Goal: Task Accomplishment & Management: Manage account settings

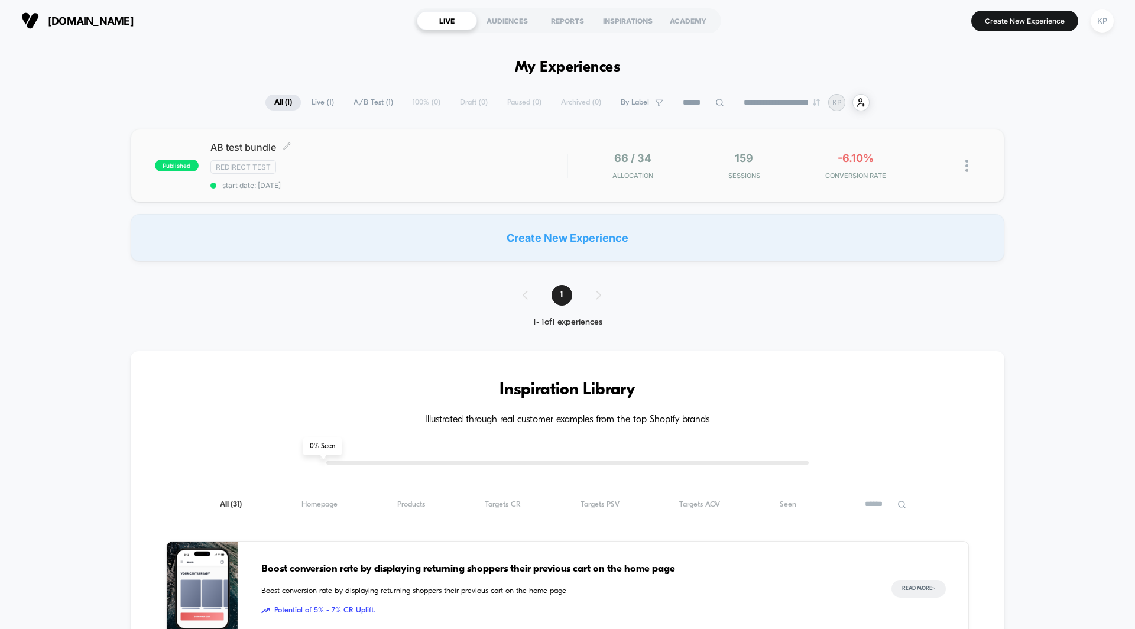
click at [248, 145] on span "AB test bundle Click to edit experience details" at bounding box center [389, 147] width 357 height 12
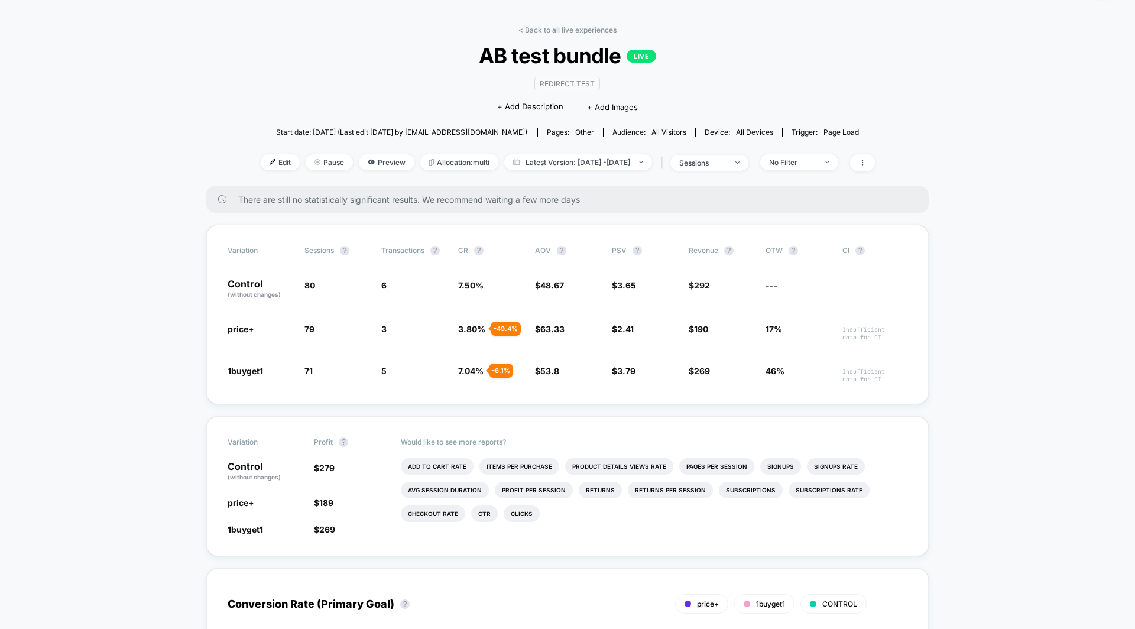
scroll to position [61, 0]
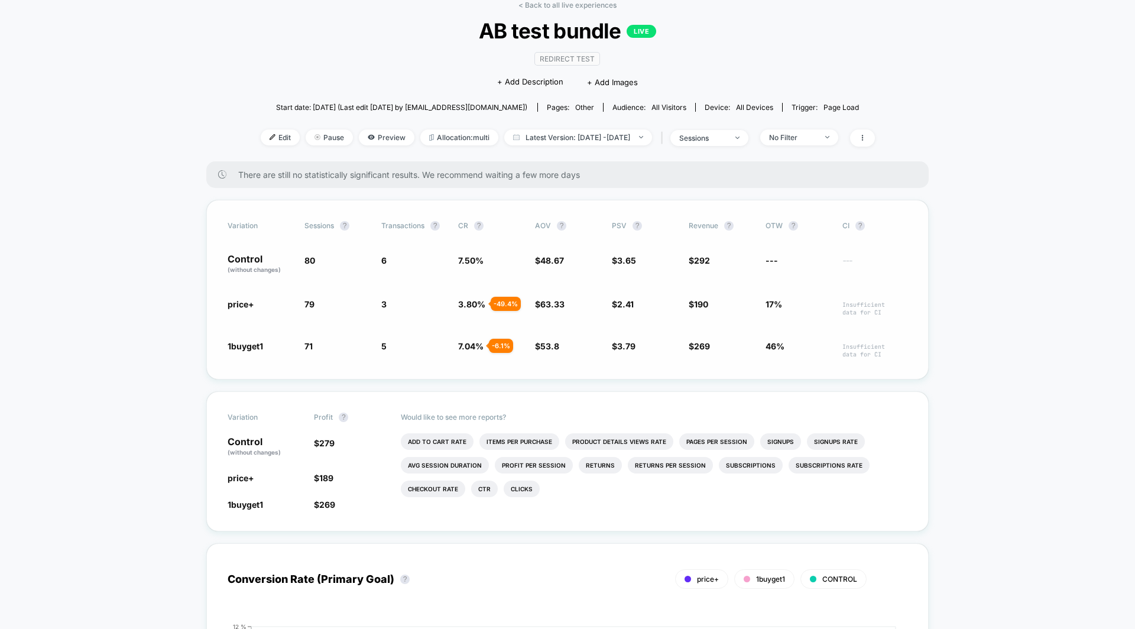
click at [556, 258] on span "48.67" at bounding box center [553, 260] width 24 height 10
click at [559, 343] on span "$ 53.8 + 10.5 %" at bounding box center [567, 349] width 65 height 18
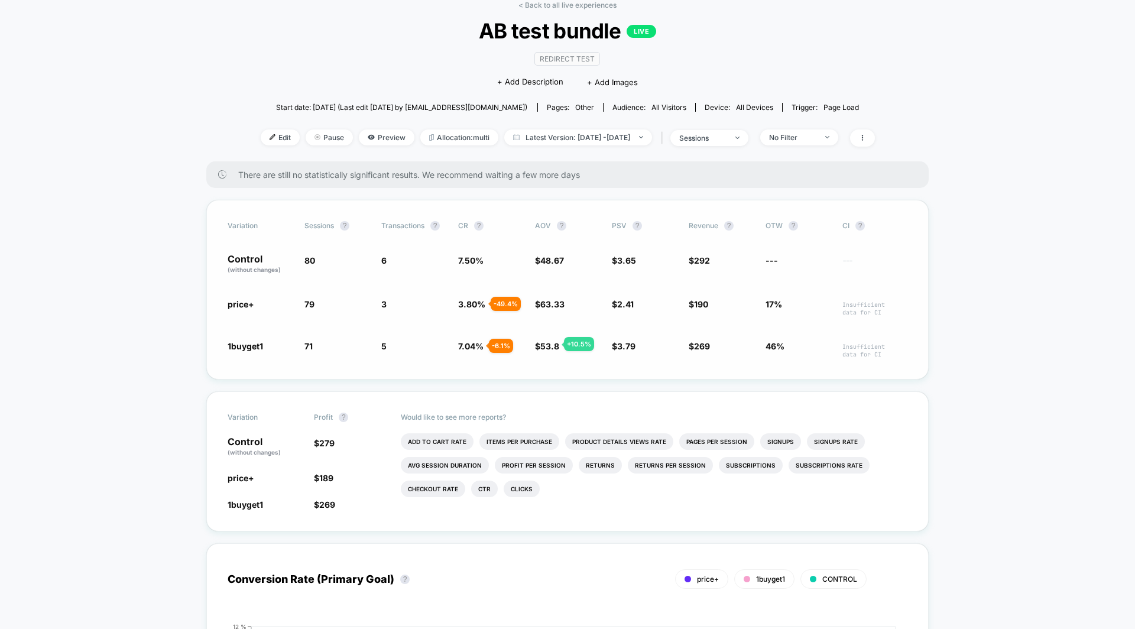
click at [550, 344] on span "53.8" at bounding box center [550, 346] width 19 height 10
click at [563, 302] on span "63.33" at bounding box center [553, 304] width 24 height 10
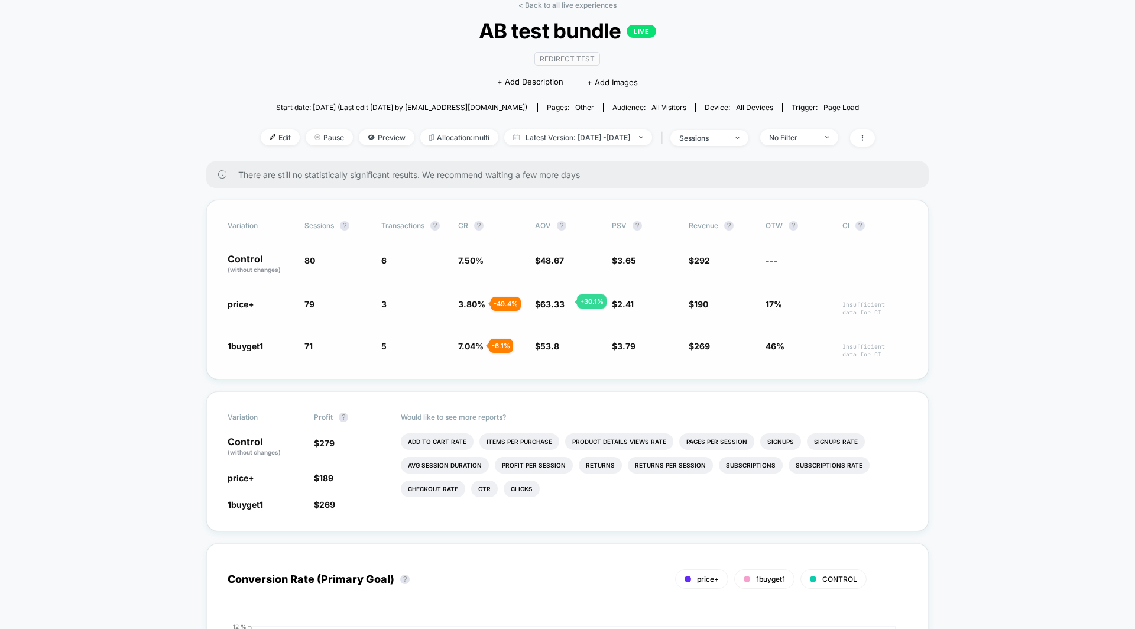
click at [563, 302] on span "63.33" at bounding box center [553, 304] width 24 height 10
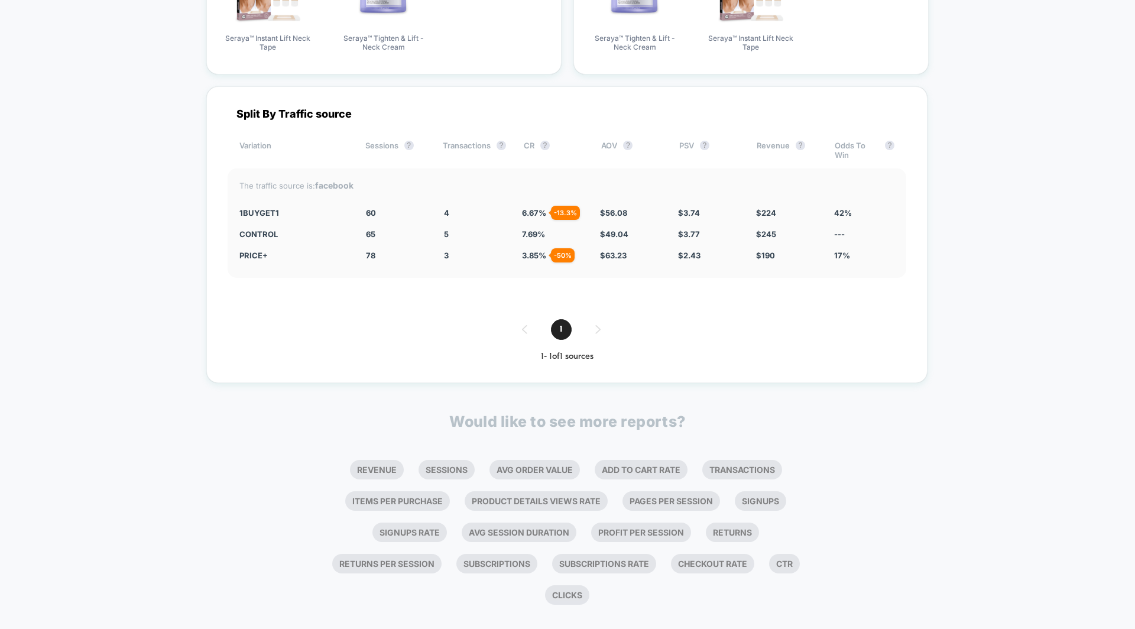
scroll to position [1808, 0]
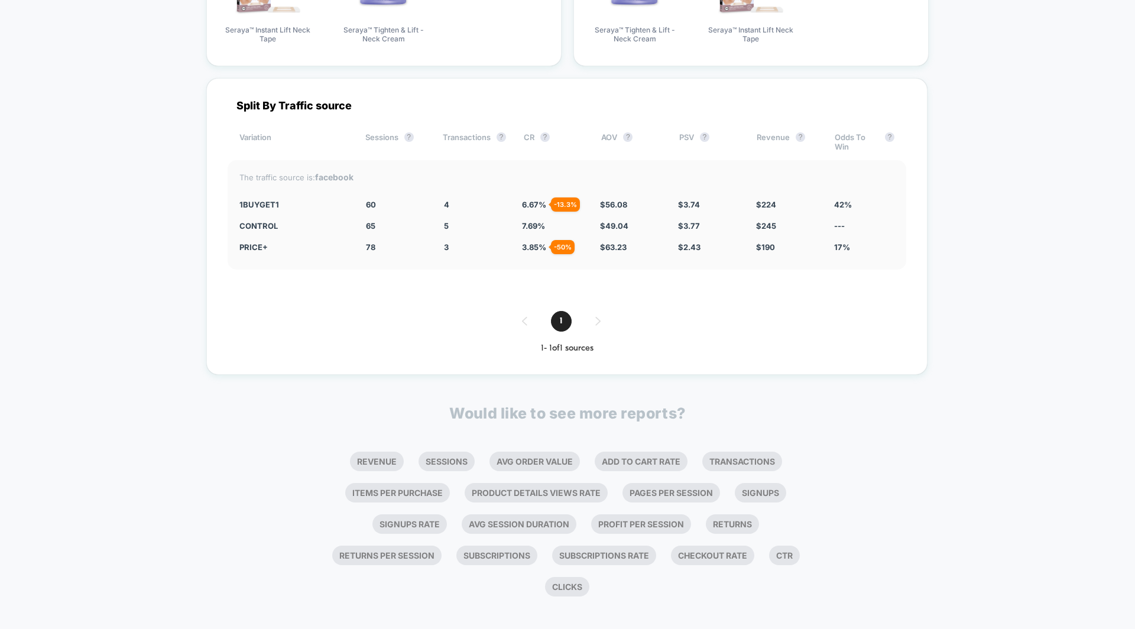
drag, startPoint x: 960, startPoint y: 323, endPoint x: 988, endPoint y: 159, distance: 166.2
